Goal: Go to known website: Access a specific website the user already knows

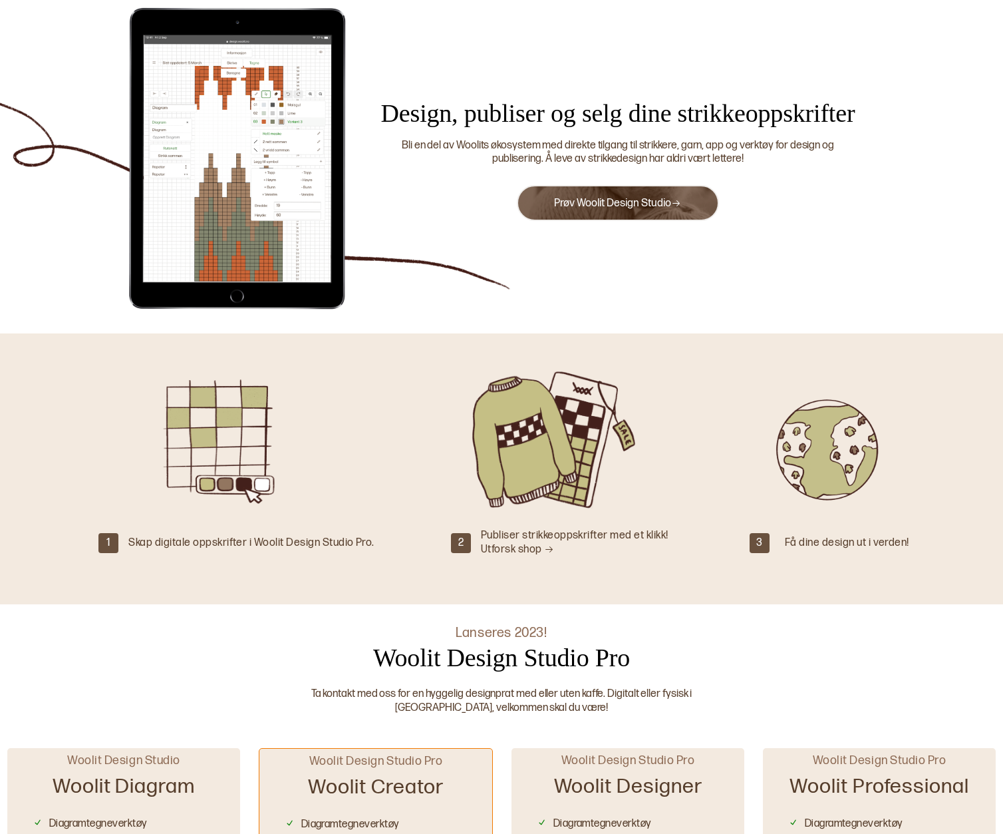
click at [620, 200] on link "Prøv Woolit Design Studio" at bounding box center [617, 203] width 127 height 13
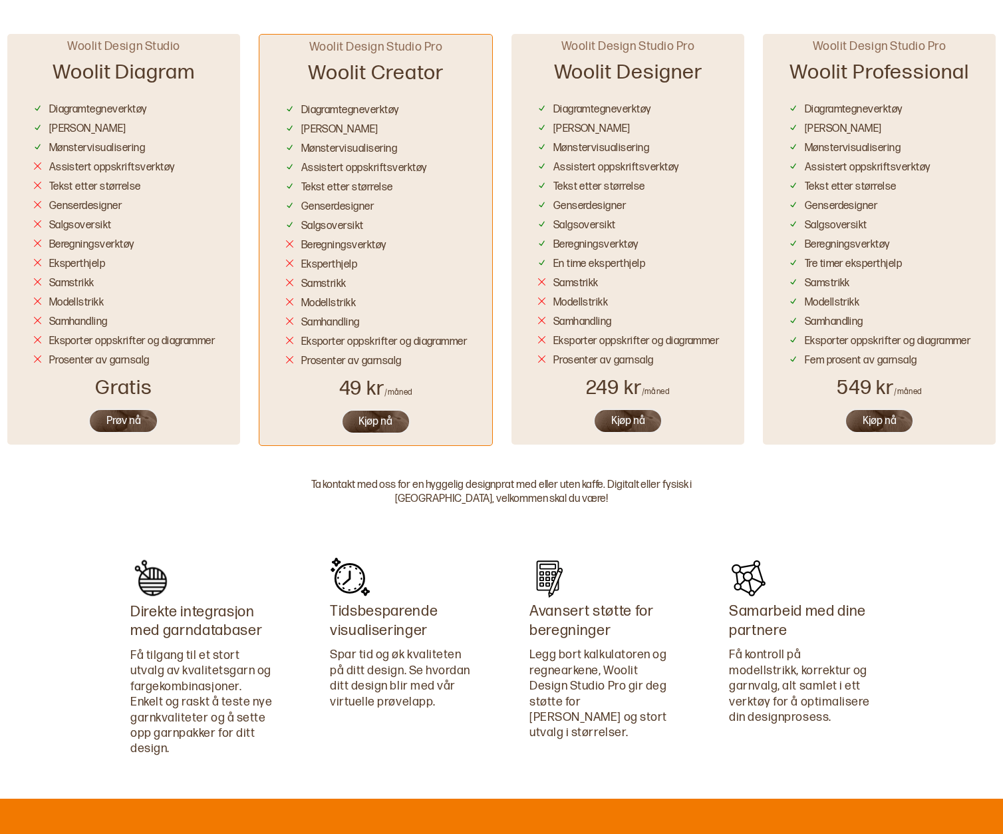
scroll to position [785, 0]
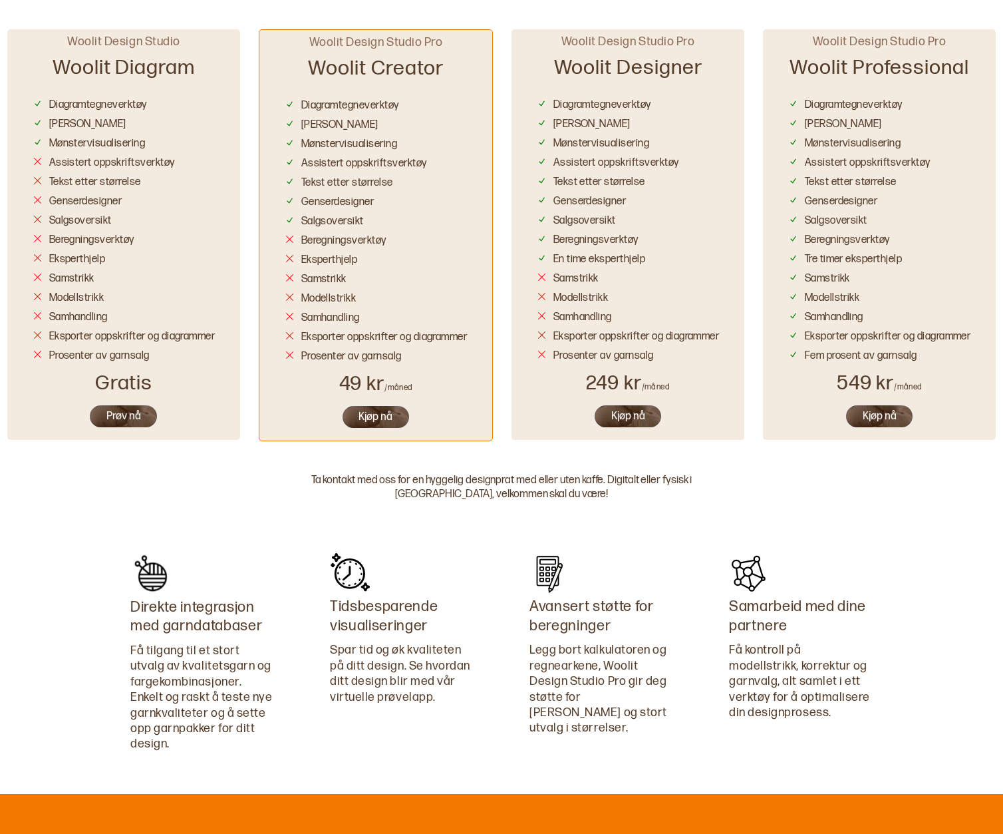
click at [121, 413] on button "Prøv nå" at bounding box center [124, 416] width 70 height 25
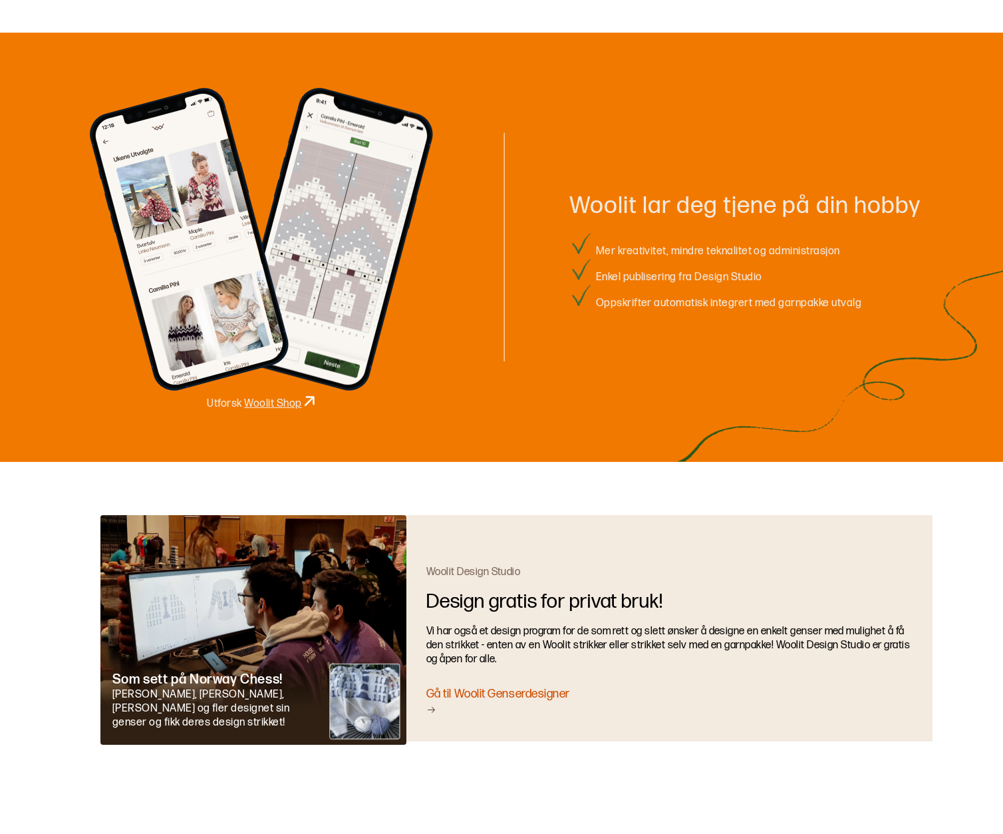
scroll to position [1553, 0]
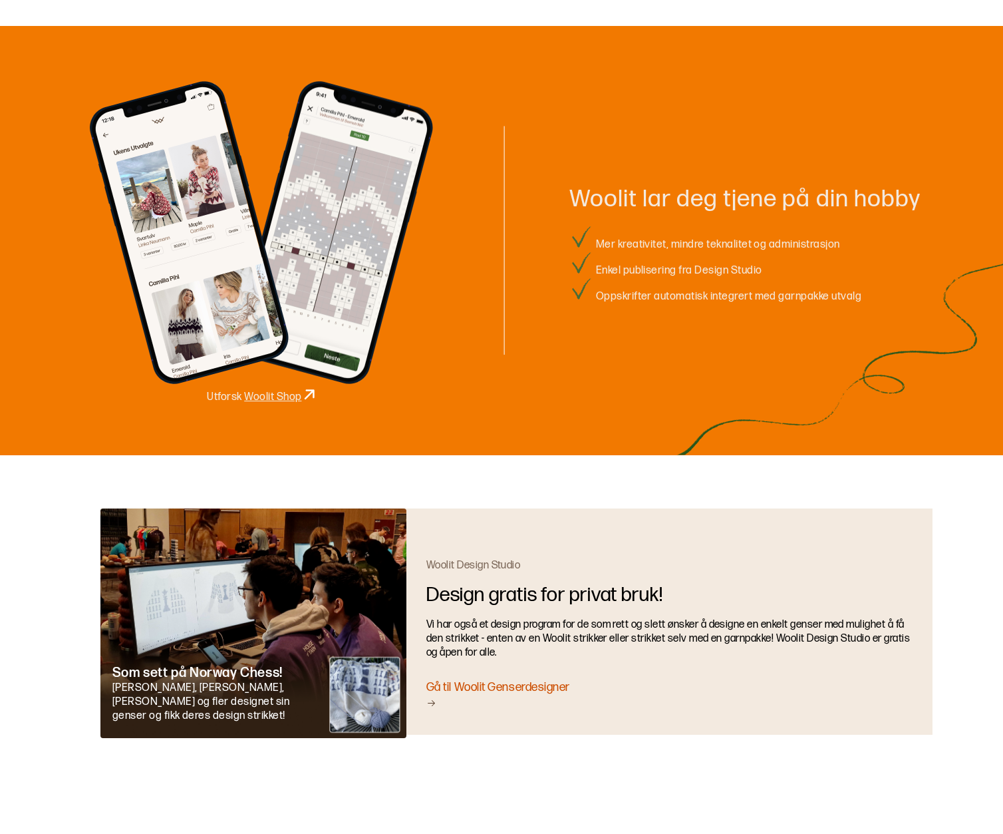
click at [490, 689] on div "Gå til Woolit Genserdesigner" at bounding box center [670, 694] width 487 height 31
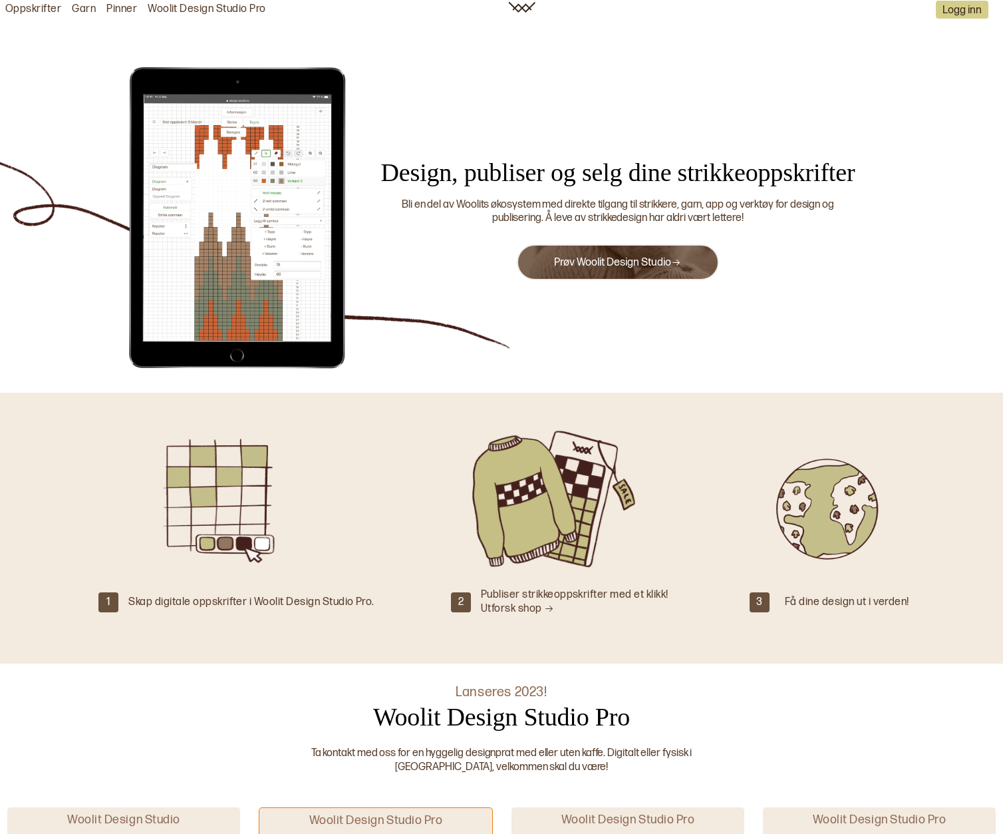
scroll to position [0, 0]
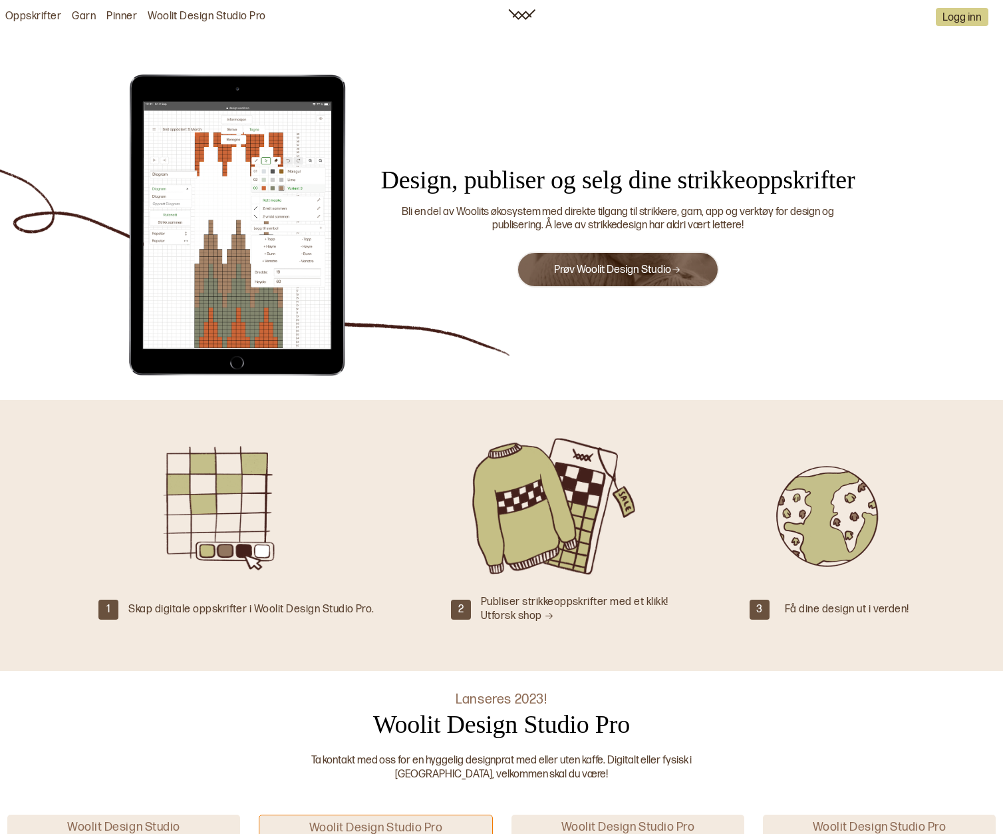
click at [73, 17] on link "Garn" at bounding box center [84, 17] width 24 height 14
